Goal: Task Accomplishment & Management: Use online tool/utility

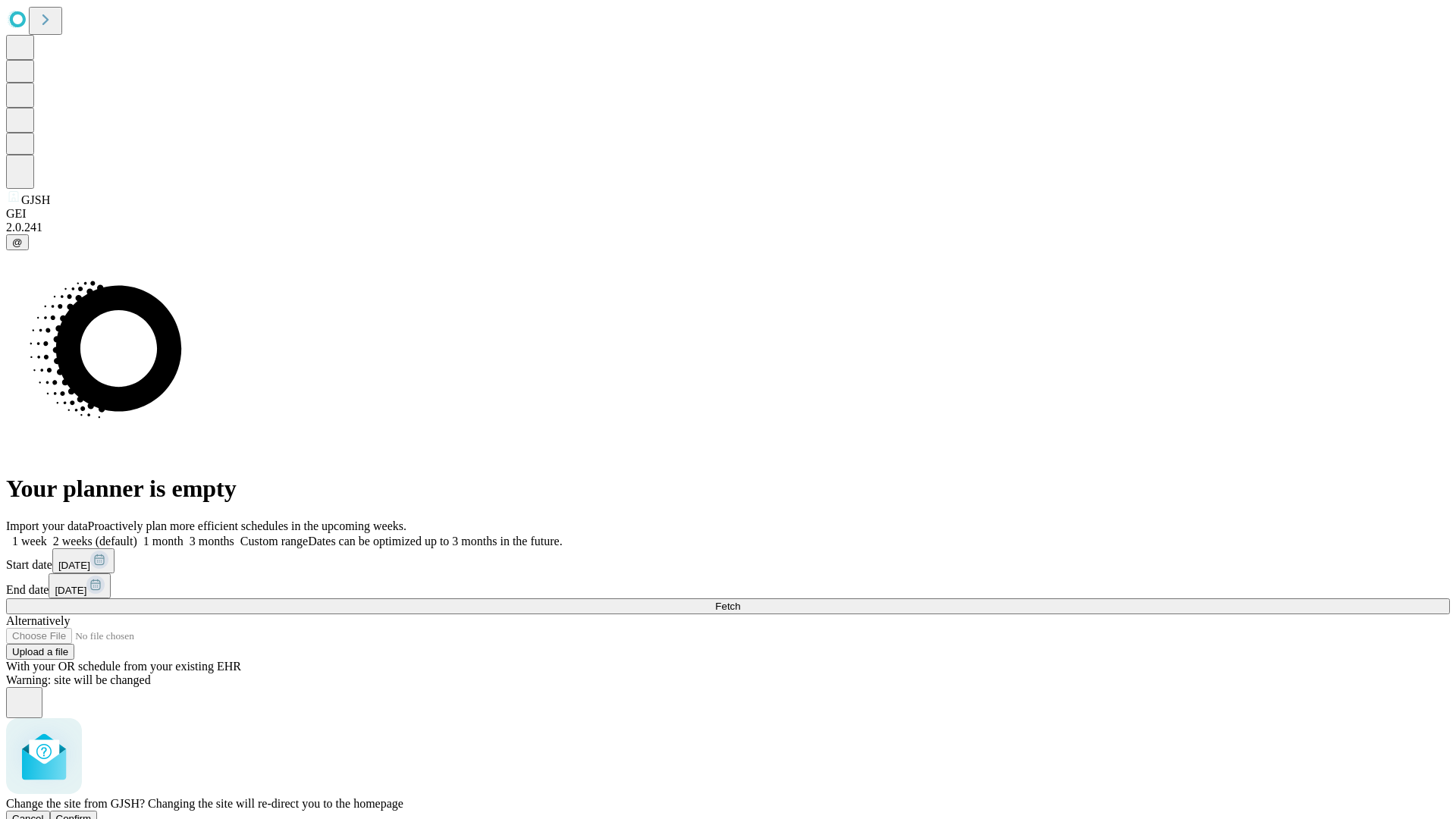
click at [92, 813] on span "Confirm" at bounding box center [74, 819] width 36 height 11
click at [47, 535] on label "1 week" at bounding box center [27, 541] width 41 height 13
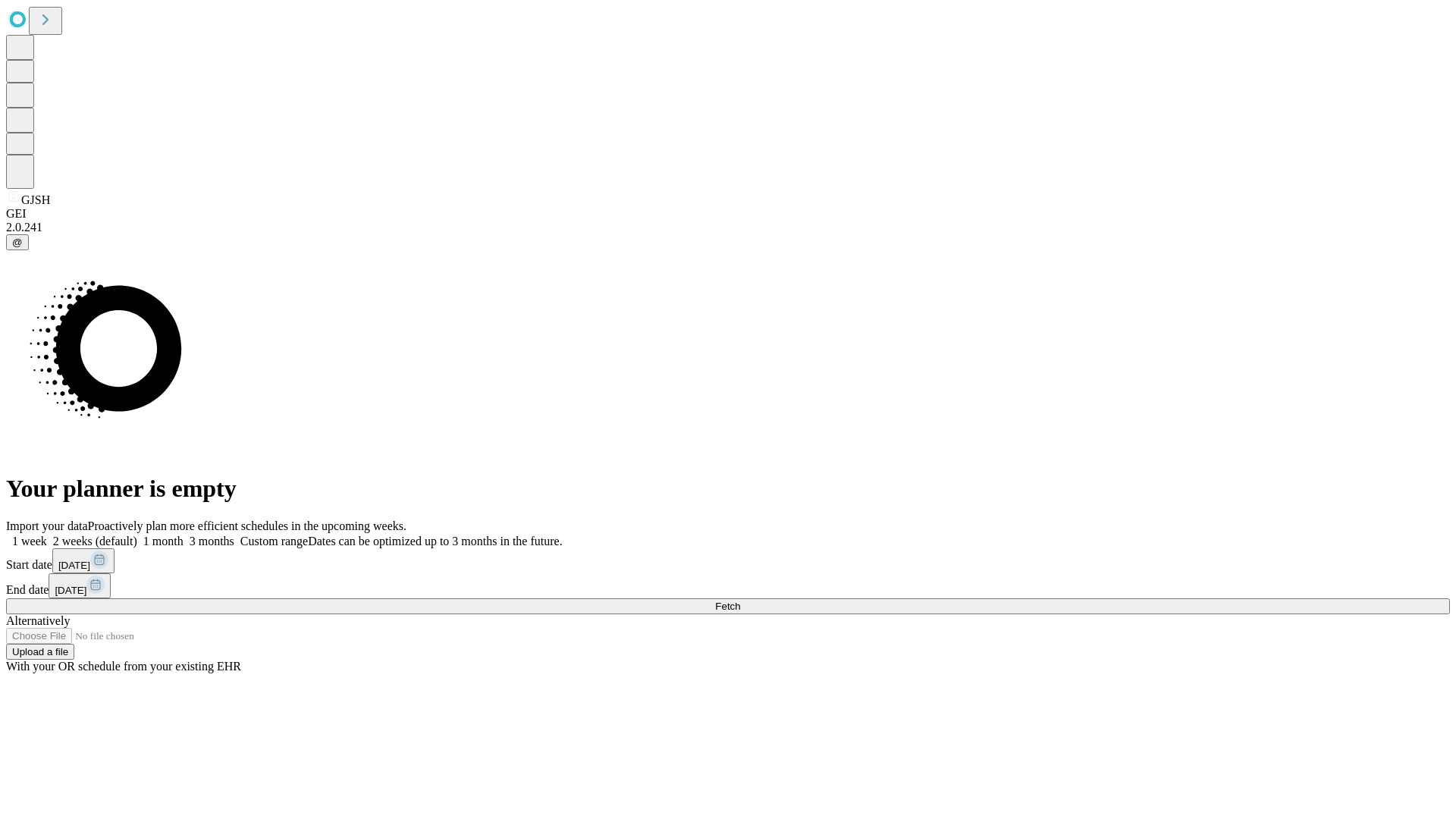
click at [740, 601] on span "Fetch" at bounding box center [728, 606] width 25 height 11
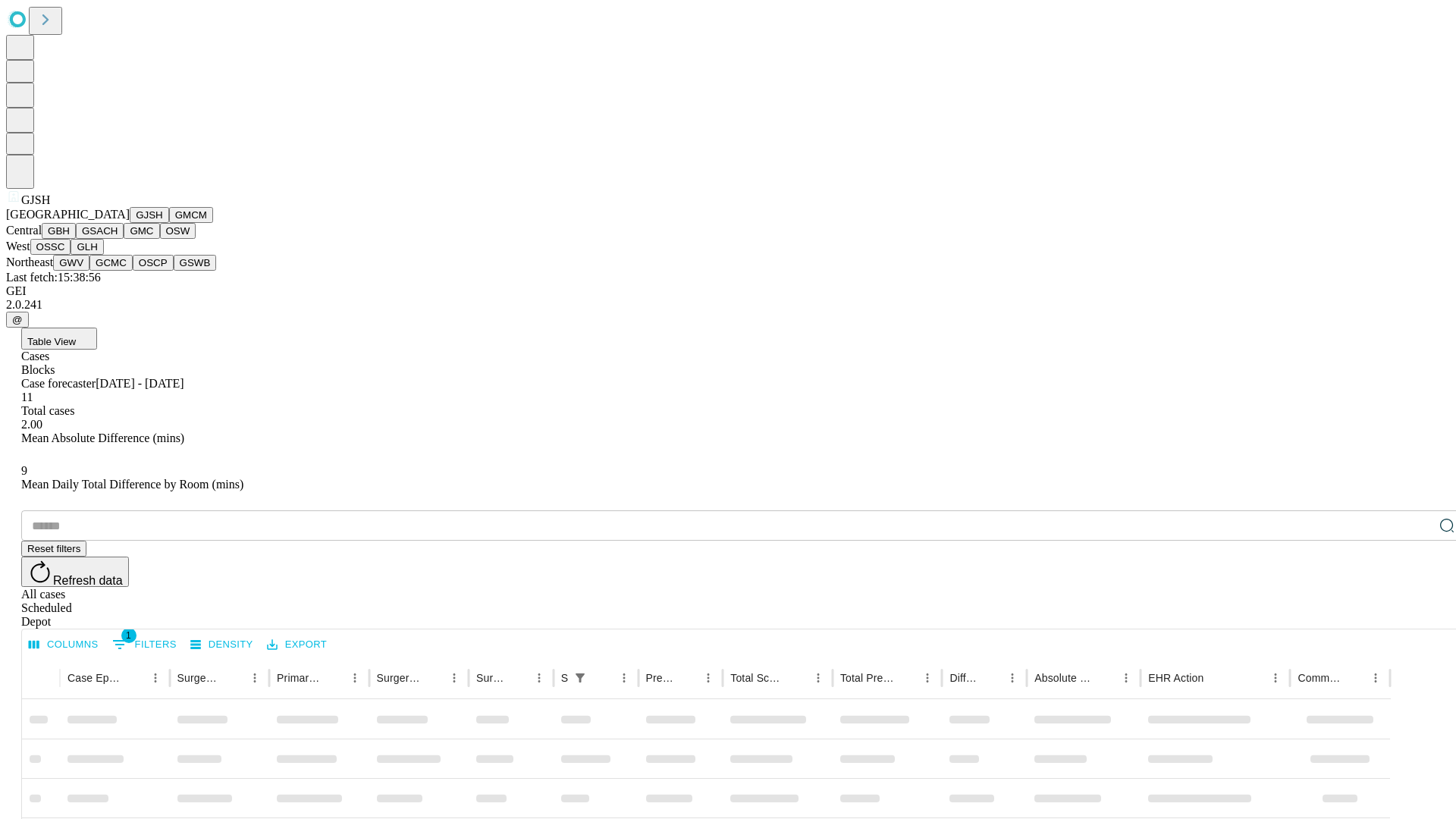
click at [169, 223] on button "GMCM" at bounding box center [191, 215] width 44 height 16
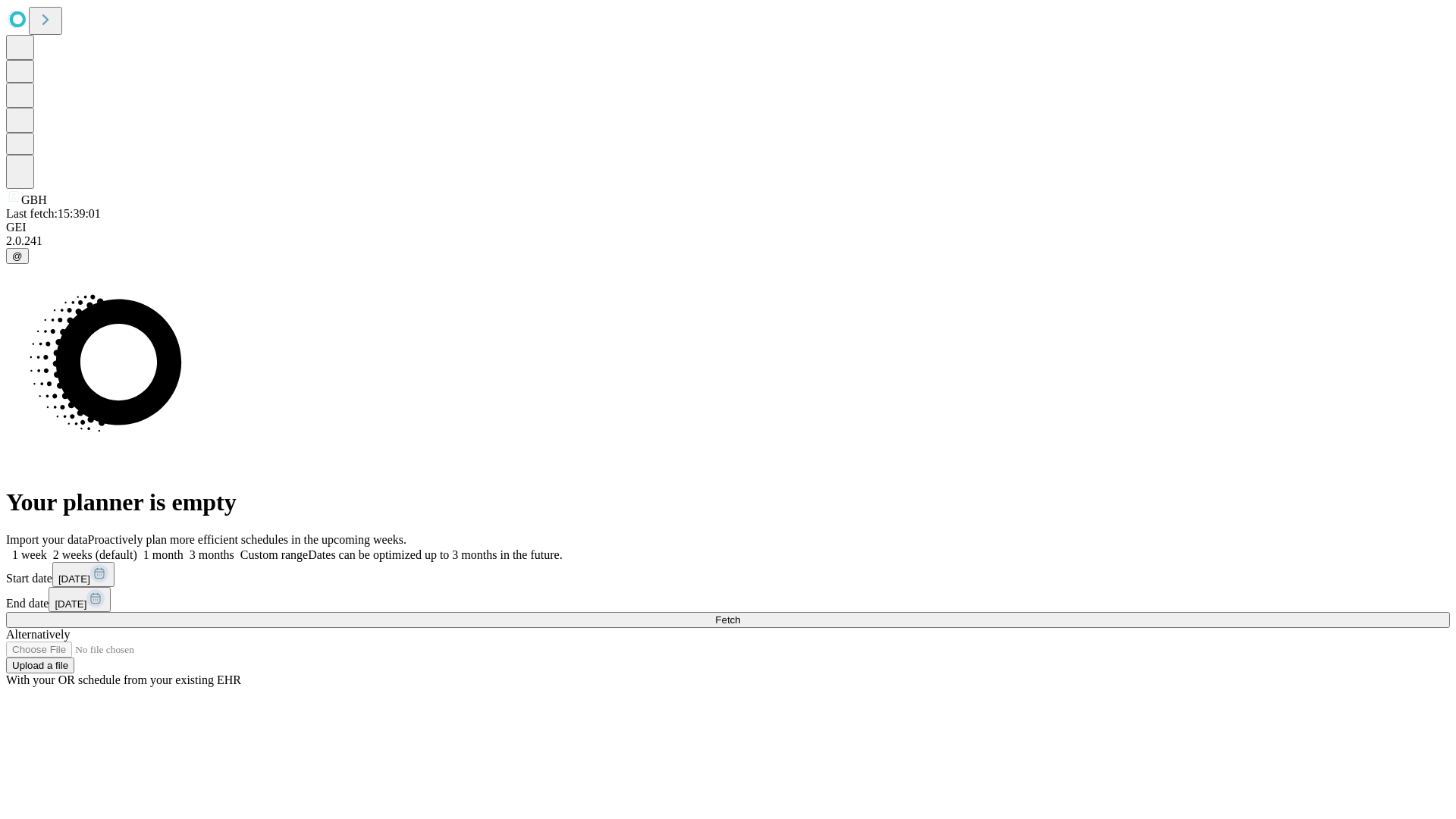
click at [47, 548] on label "1 week" at bounding box center [27, 555] width 41 height 13
click at [740, 614] on span "Fetch" at bounding box center [728, 620] width 25 height 11
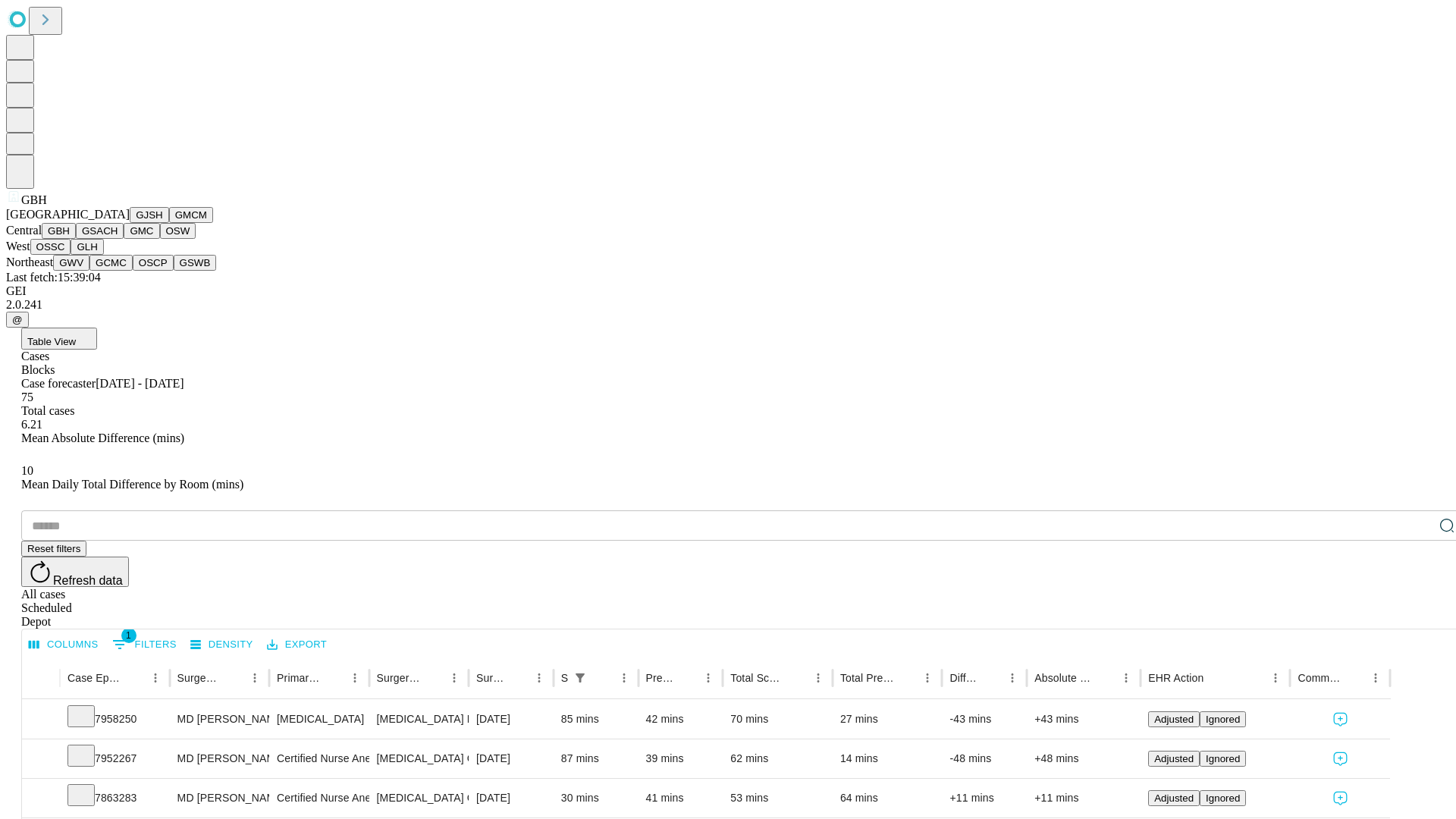
click at [118, 239] on button "GSACH" at bounding box center [100, 231] width 47 height 16
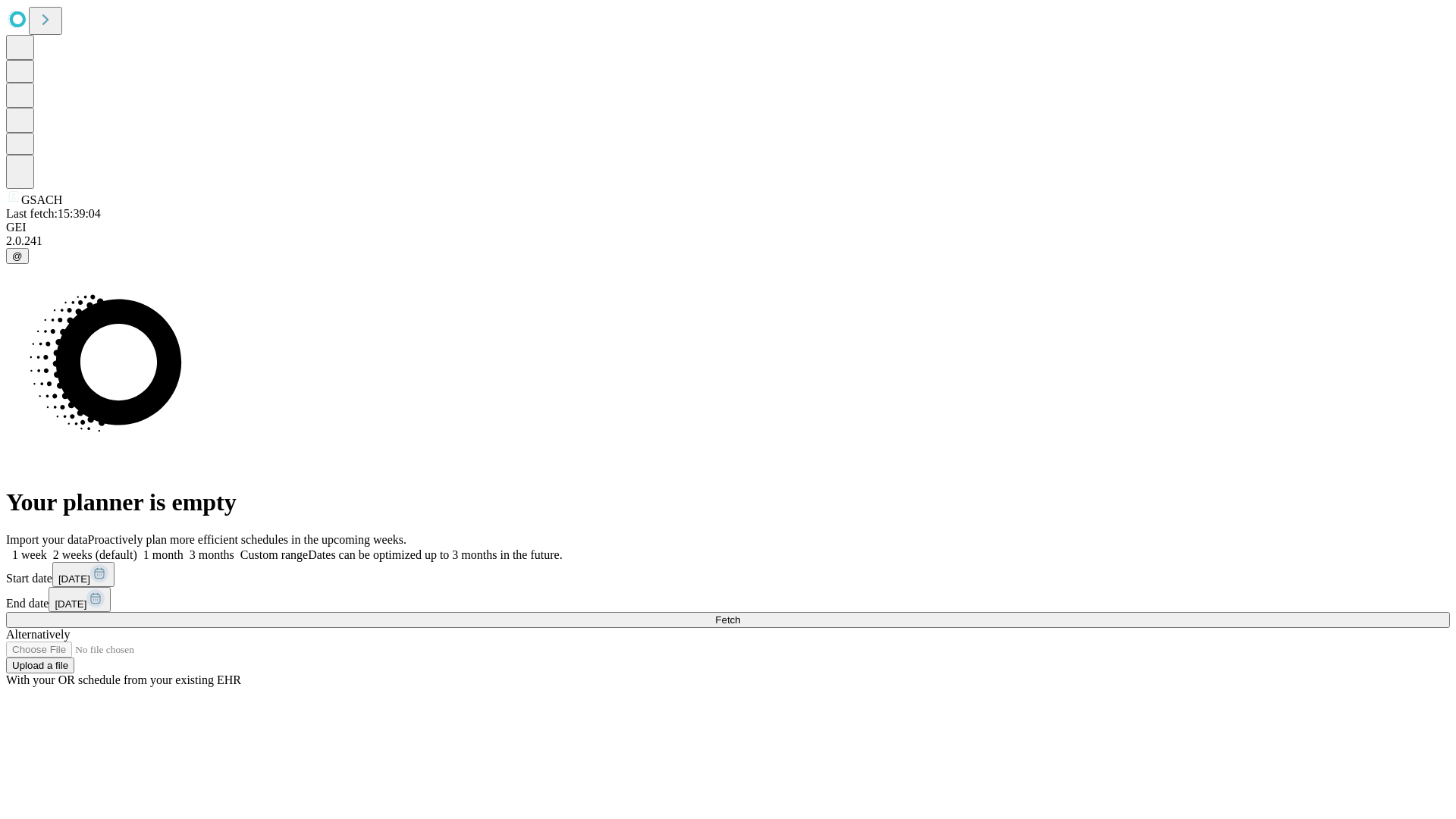
click at [47, 548] on label "1 week" at bounding box center [27, 555] width 41 height 13
click at [740, 614] on span "Fetch" at bounding box center [728, 620] width 25 height 11
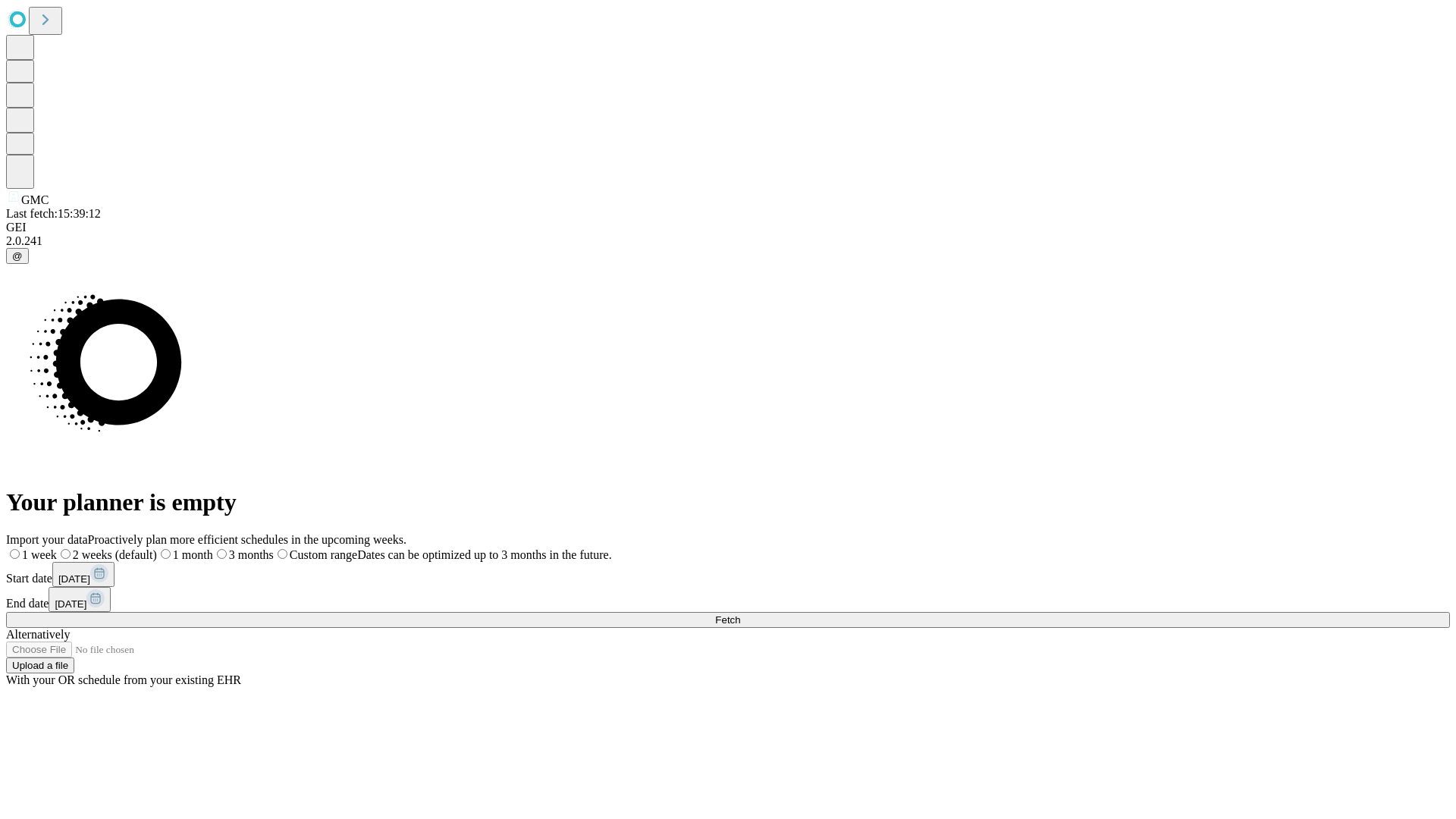
click at [57, 548] on label "1 week" at bounding box center [32, 555] width 51 height 13
click at [740, 614] on span "Fetch" at bounding box center [728, 620] width 25 height 11
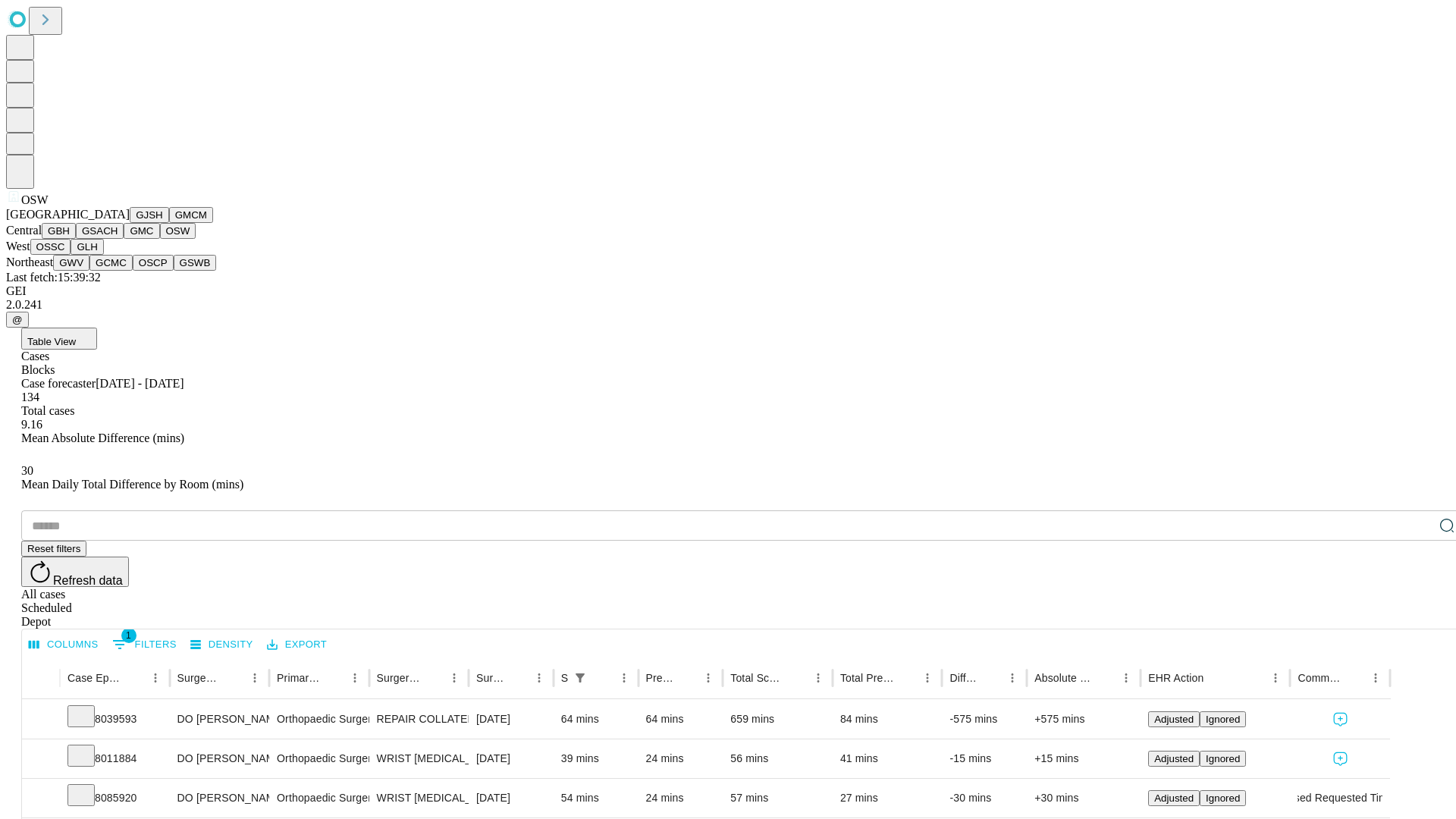
click at [71, 255] on button "OSSC" at bounding box center [51, 247] width 41 height 16
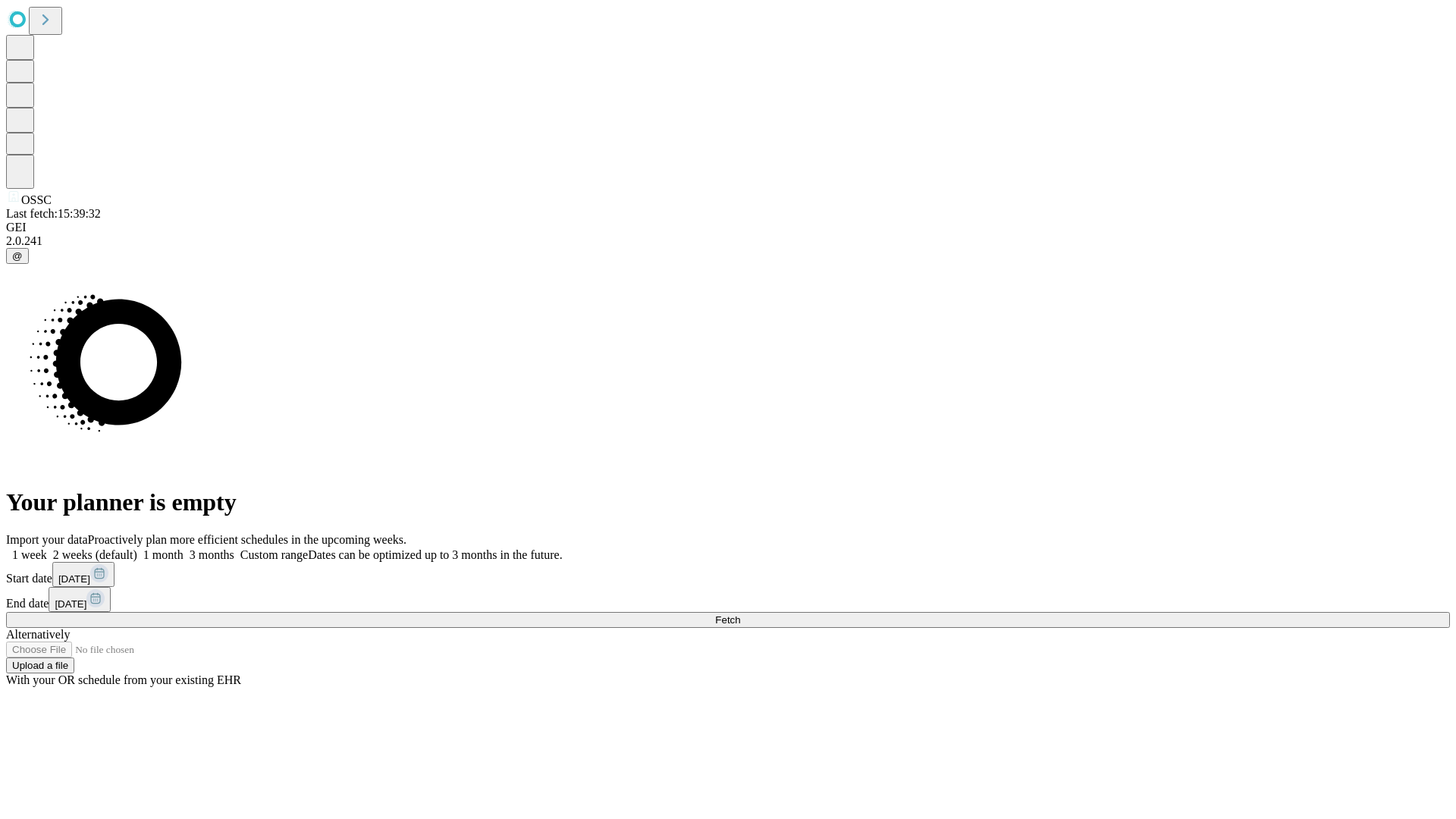
click at [47, 548] on label "1 week" at bounding box center [27, 555] width 41 height 13
click at [740, 614] on span "Fetch" at bounding box center [728, 620] width 25 height 11
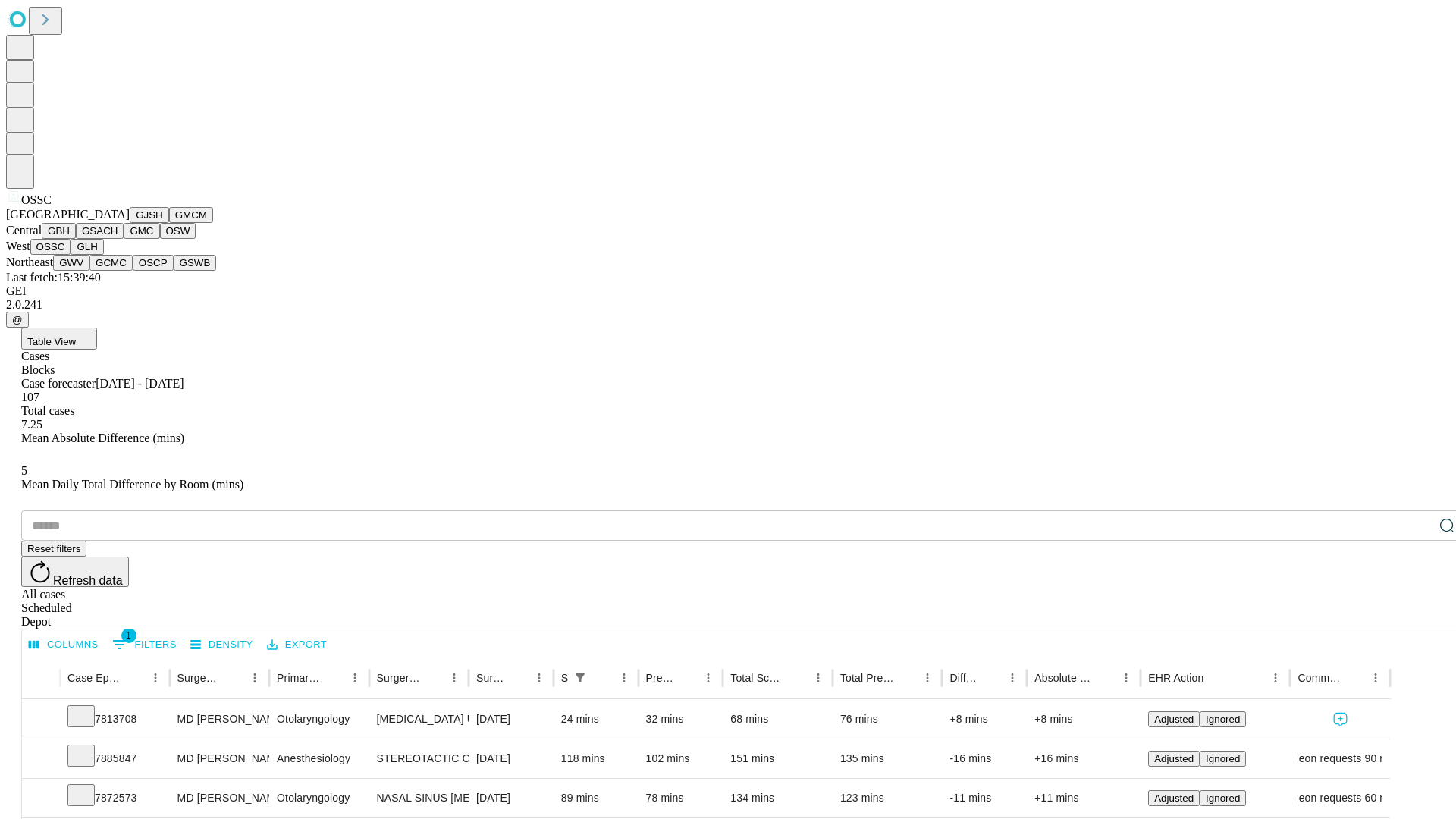
click at [103, 255] on button "GLH" at bounding box center [86, 247] width 32 height 16
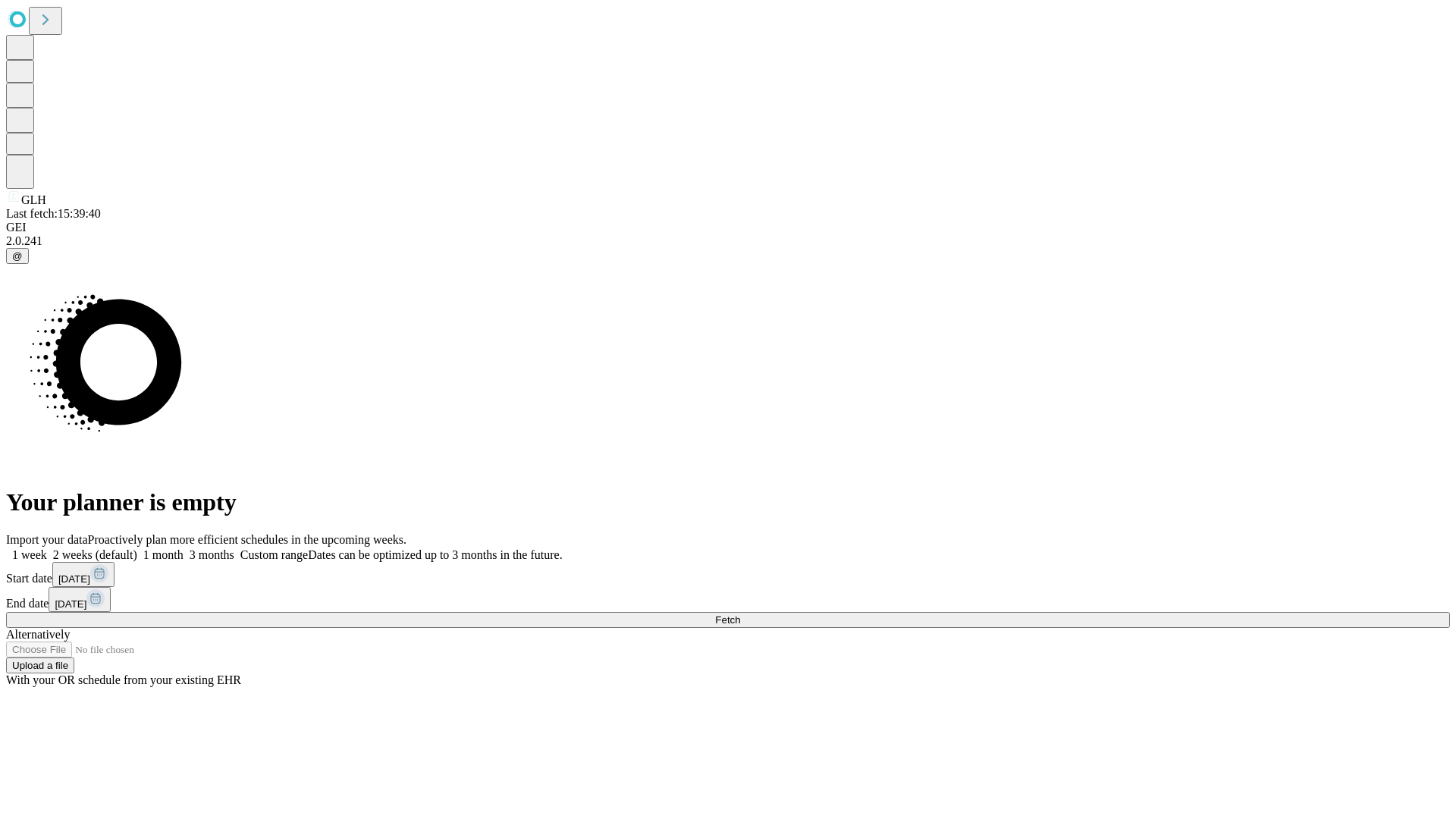
click at [740, 614] on span "Fetch" at bounding box center [728, 620] width 25 height 11
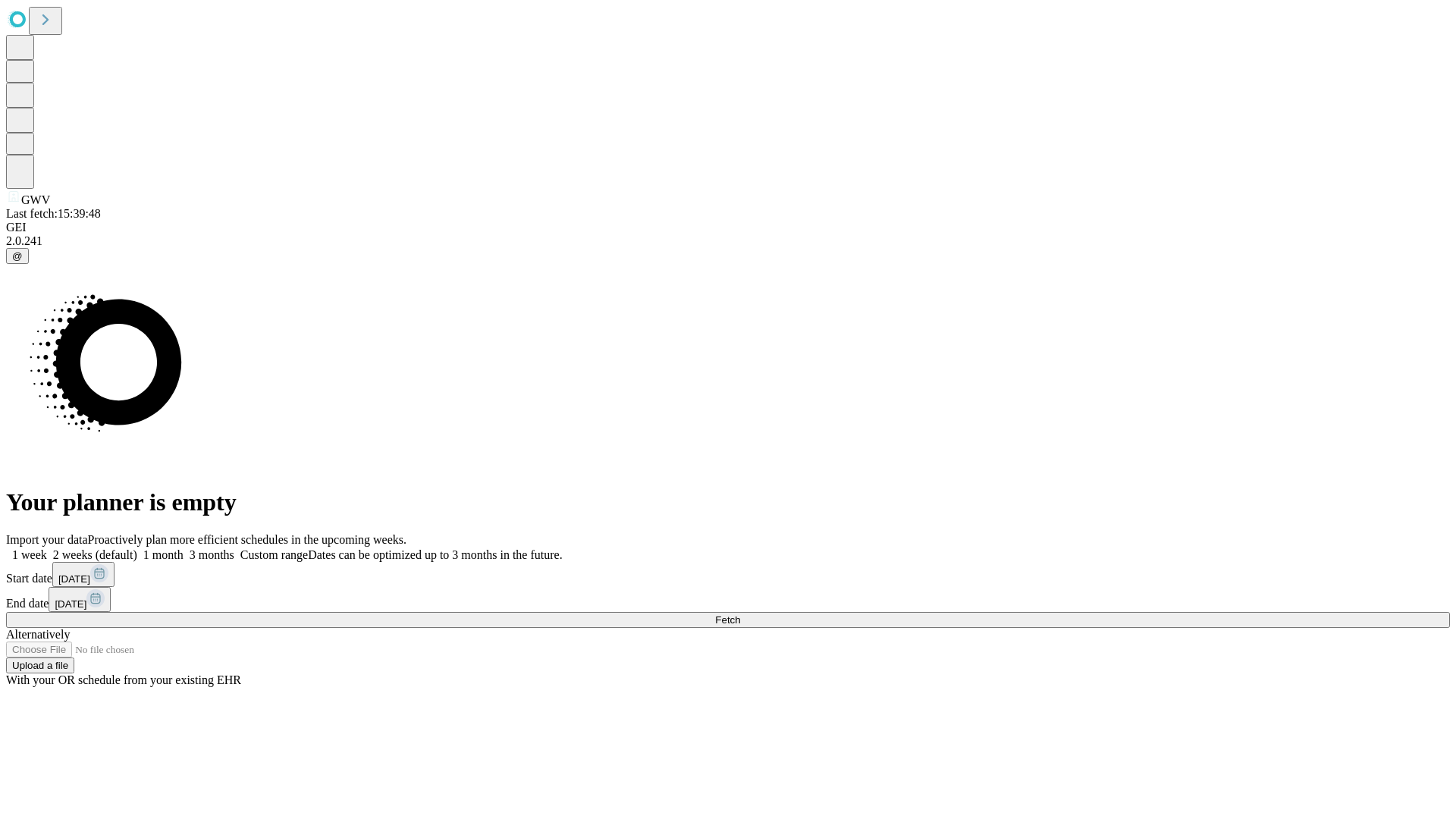
click at [47, 548] on label "1 week" at bounding box center [27, 555] width 41 height 13
click at [740, 614] on span "Fetch" at bounding box center [728, 620] width 25 height 11
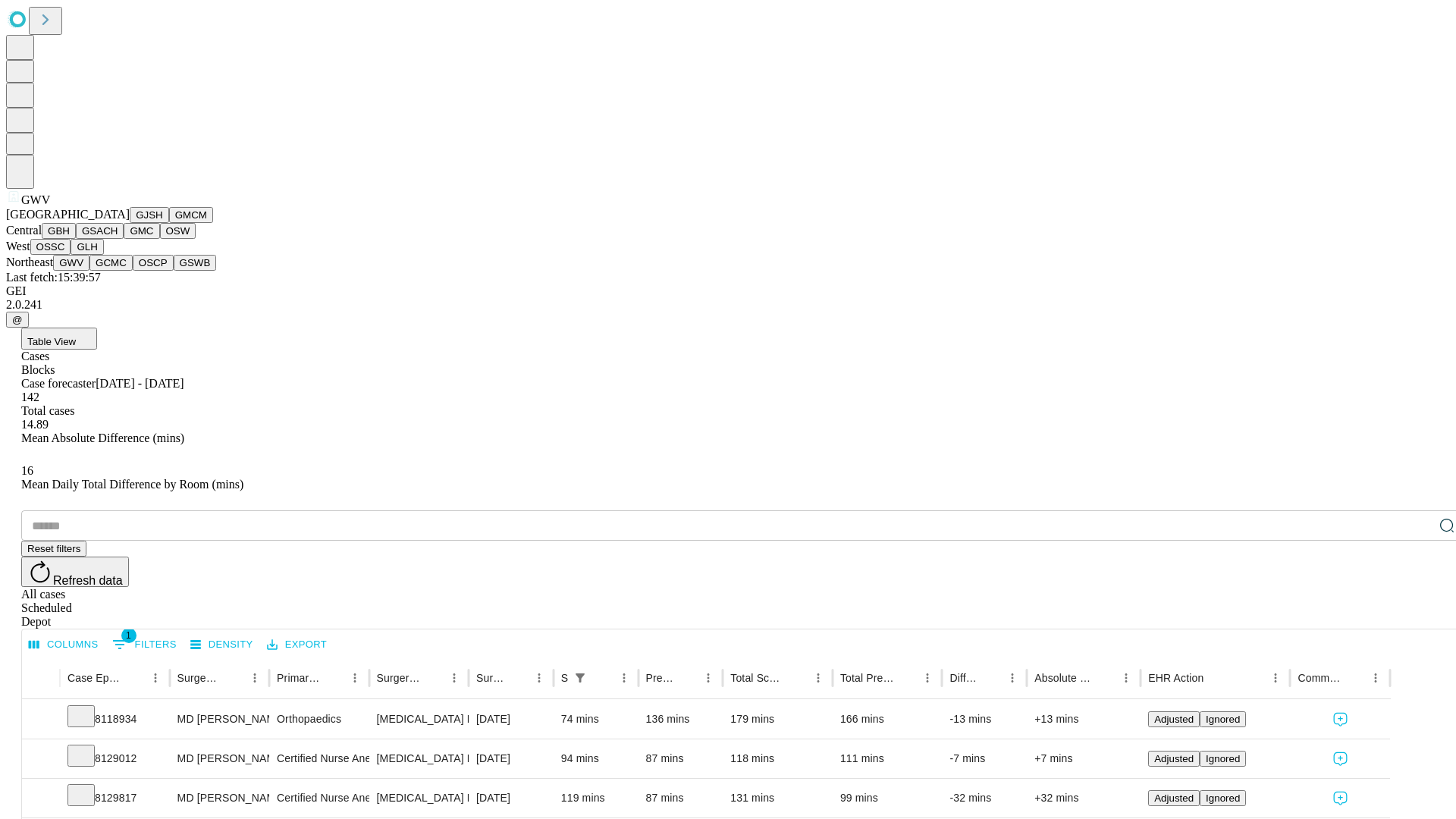
click at [118, 271] on button "GCMC" at bounding box center [111, 263] width 44 height 16
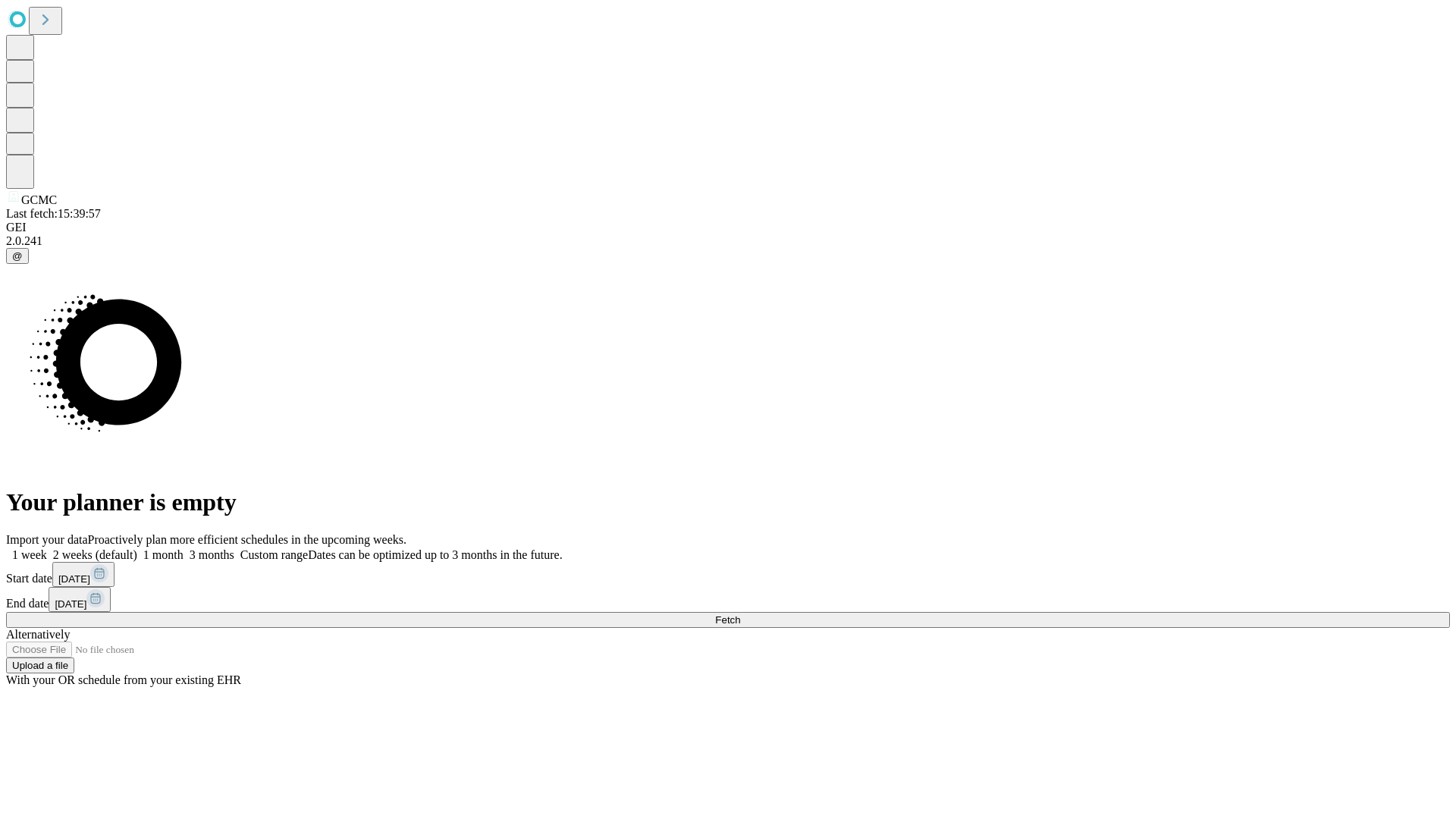
click at [47, 548] on label "1 week" at bounding box center [27, 555] width 41 height 13
click at [740, 614] on span "Fetch" at bounding box center [728, 620] width 25 height 11
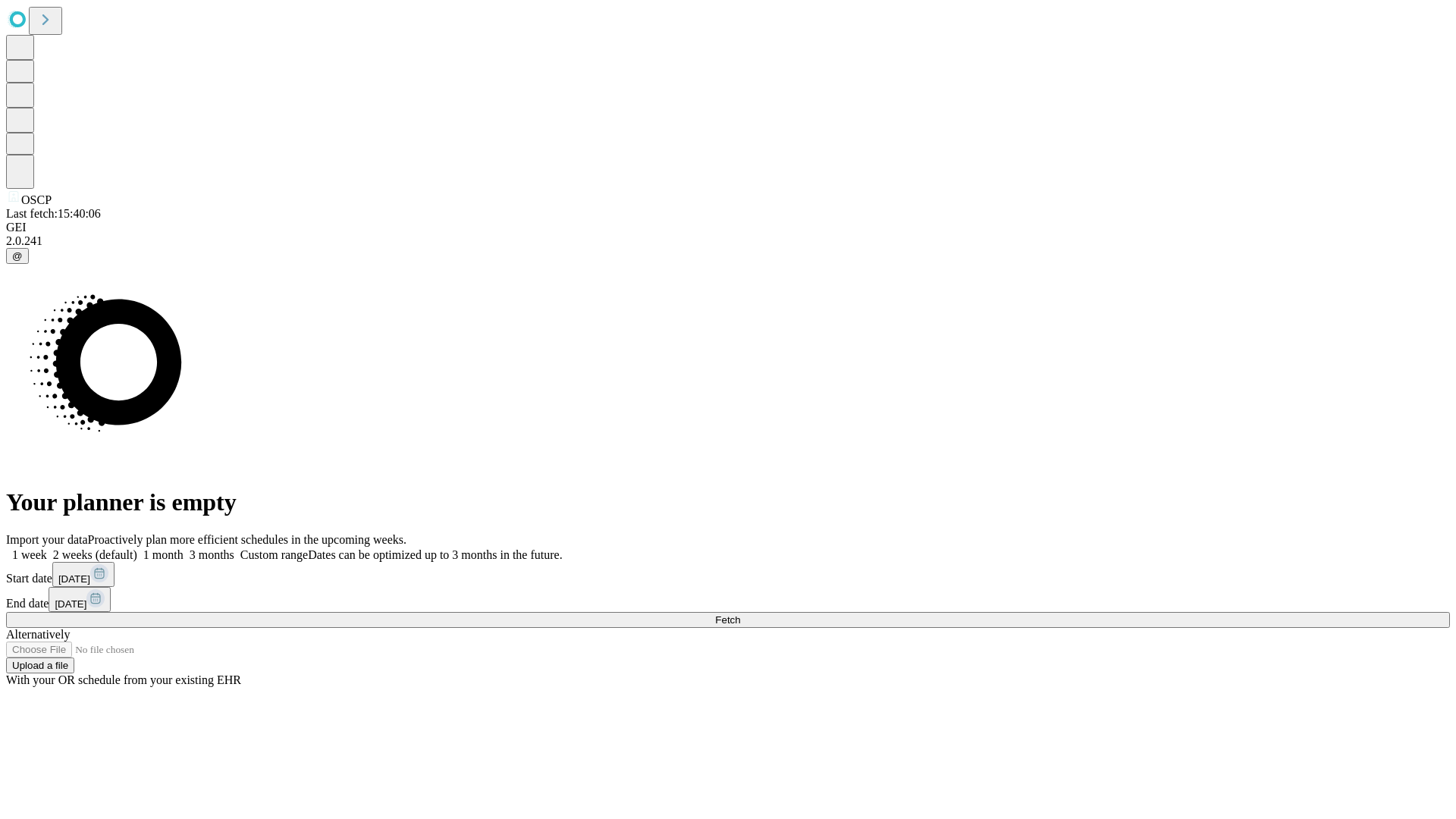
click at [47, 548] on label "1 week" at bounding box center [27, 555] width 41 height 13
click at [740, 614] on span "Fetch" at bounding box center [728, 620] width 25 height 11
